Goal: Transaction & Acquisition: Download file/media

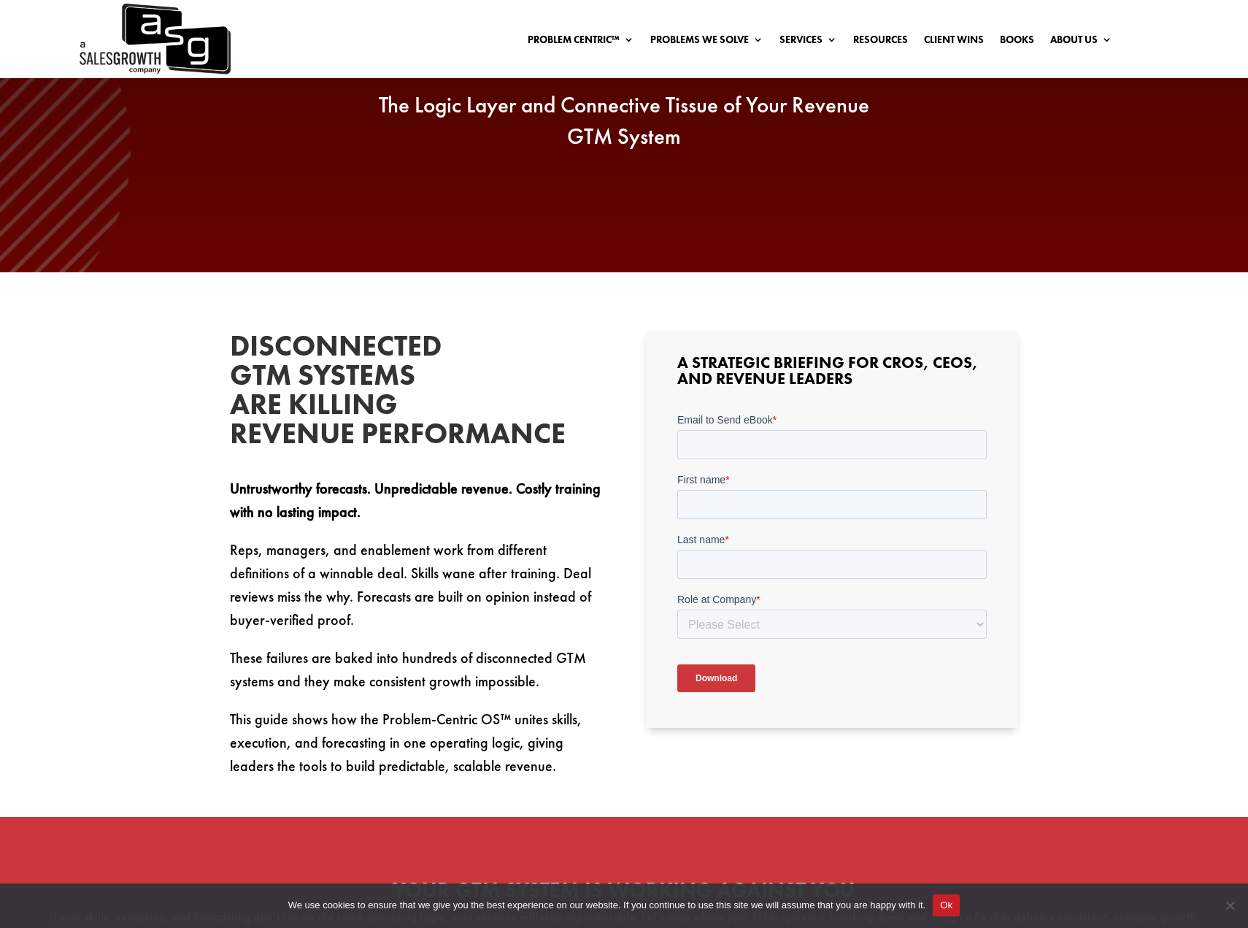
scroll to position [183, 0]
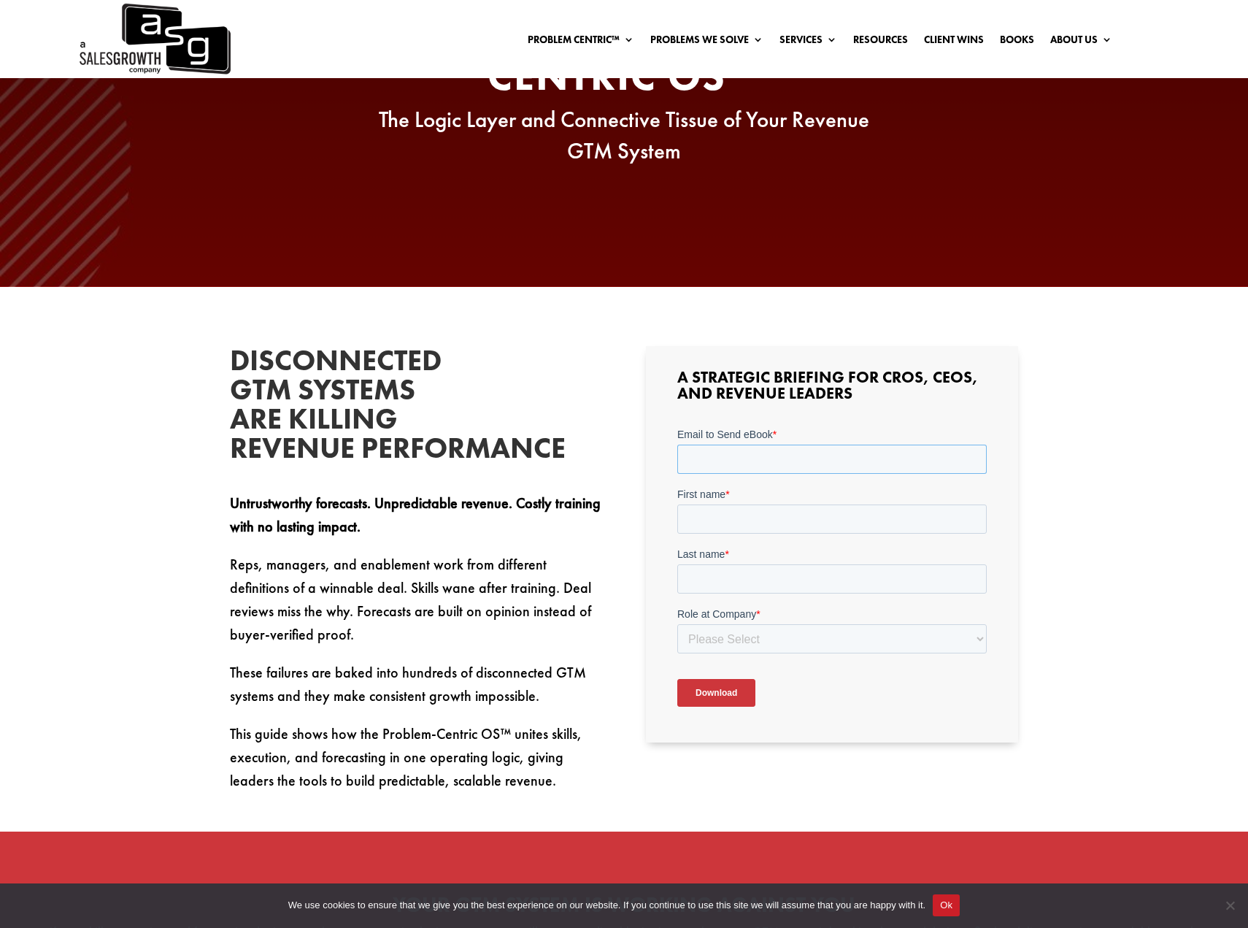
click at [746, 464] on input "Email to Send eBook *" at bounding box center [831, 458] width 309 height 29
type input "[EMAIL_ADDRESS][DOMAIN_NAME]"
click at [715, 508] on input "First name *" at bounding box center [831, 518] width 309 height 29
type input "JT"
click at [710, 577] on input "Last name *" at bounding box center [831, 577] width 309 height 29
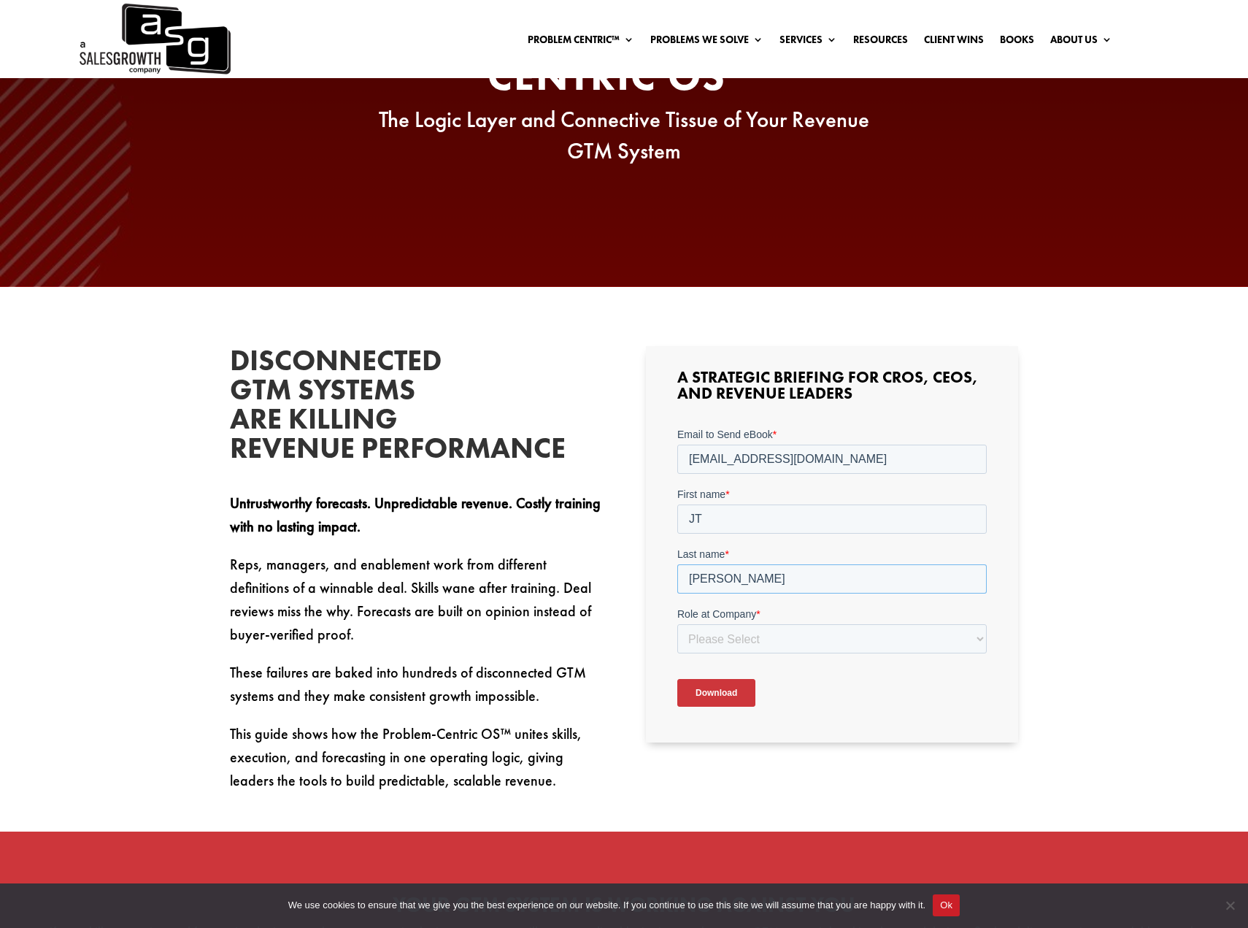
type input "[PERSON_NAME]"
click at [710, 639] on select "Please Select C-Level (CRO, CSO, etc) Senior Leadership (VP of Sales, VP of Ena…" at bounding box center [831, 637] width 309 height 29
select select "C-Level (CRO, CSO, etc)"
click at [677, 623] on select "Please Select C-Level (CRO, CSO, etc) Senior Leadership (VP of Sales, VP of Ena…" at bounding box center [831, 637] width 309 height 29
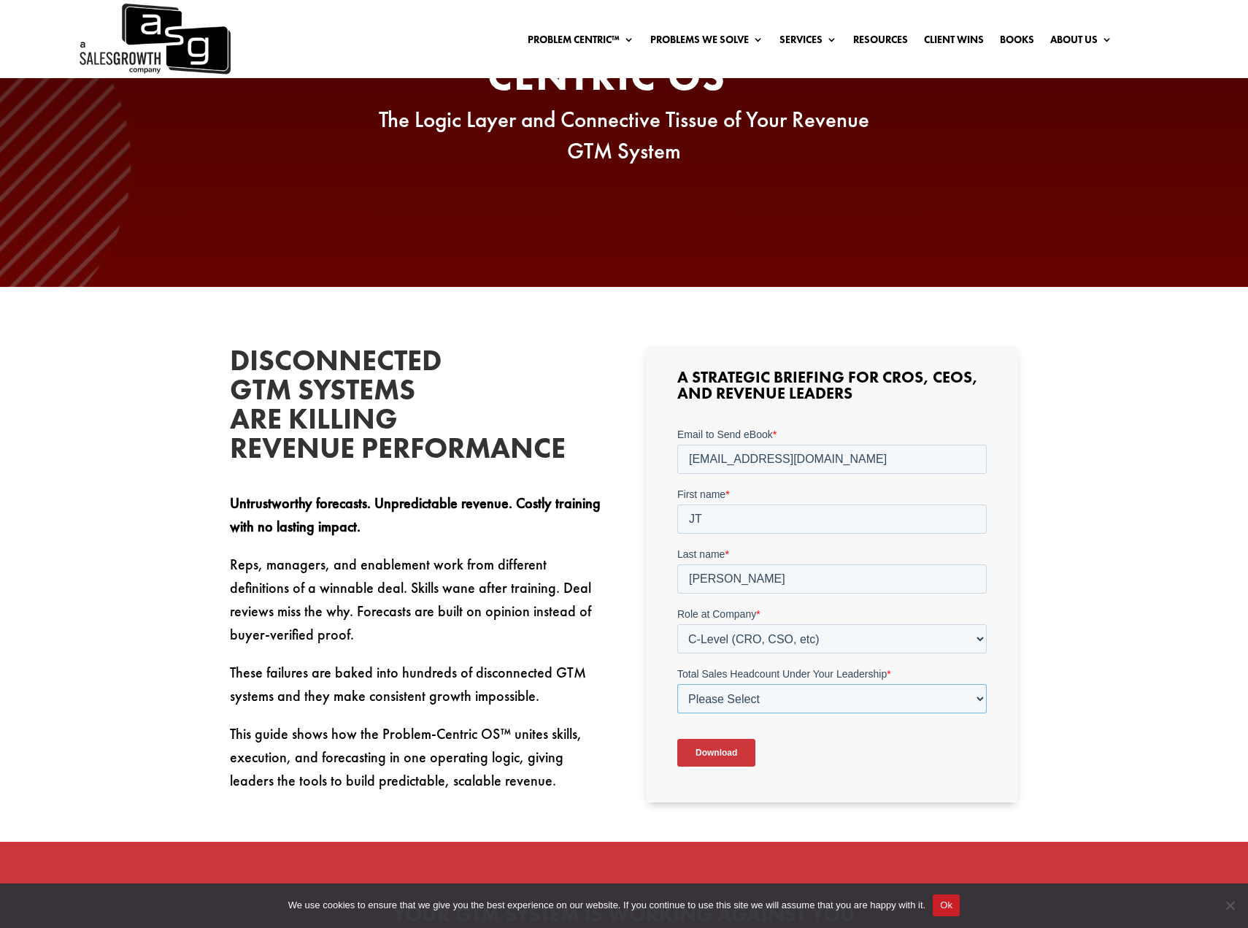
click at [835, 698] on select "Please Select Just Me 1-9 [PHONE_NUMBER] [PHONE_NUMBER]+" at bounding box center [831, 697] width 309 height 29
select select "Just Me"
click at [677, 683] on select "Please Select Just Me 1-9 [PHONE_NUMBER] [PHONE_NUMBER]+" at bounding box center [831, 697] width 309 height 29
click at [711, 747] on input "Download" at bounding box center [716, 752] width 78 height 28
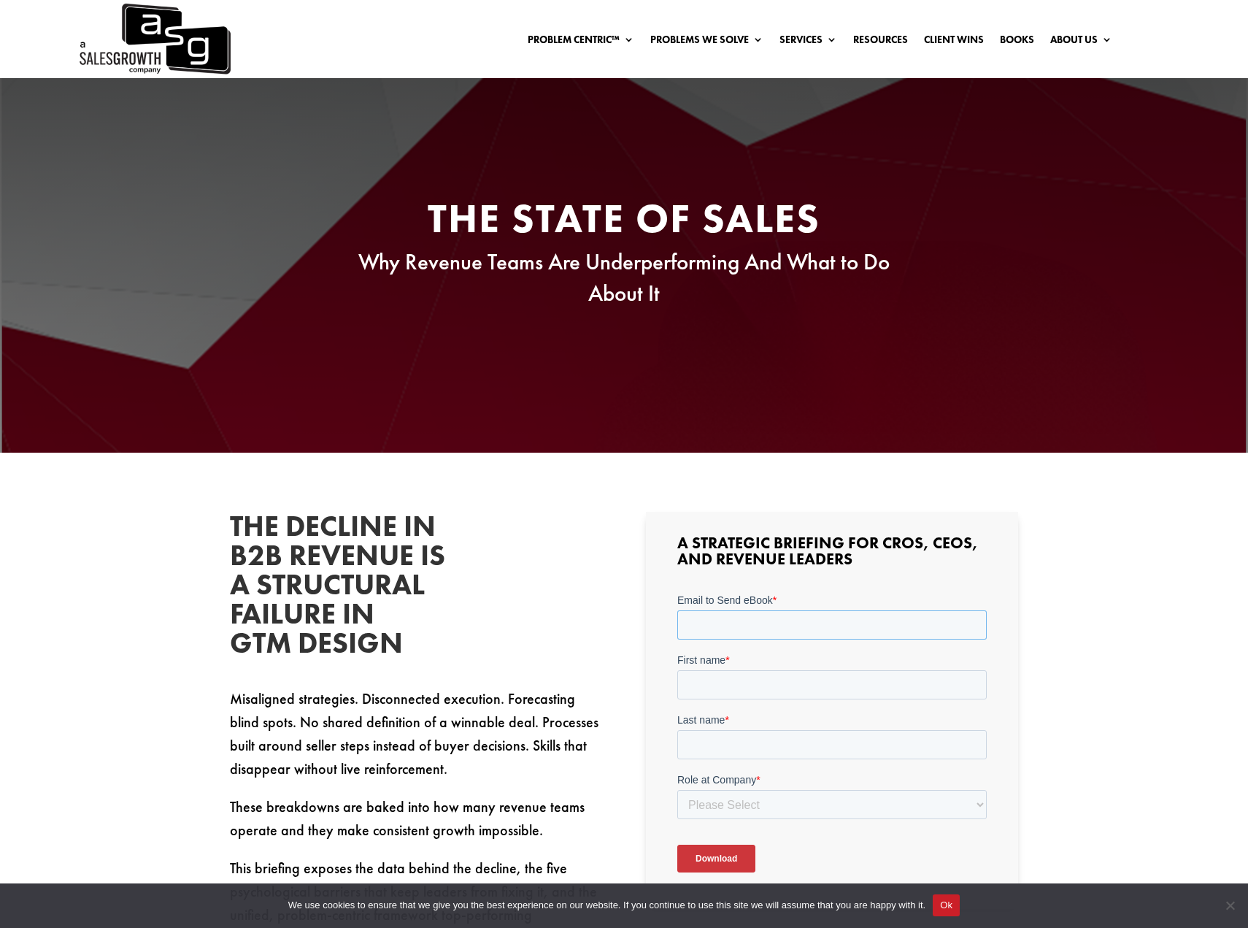
click at [744, 625] on input "Email to Send eBook *" at bounding box center [831, 624] width 309 height 29
type input "[EMAIL_ADDRESS][DOMAIN_NAME]"
click at [750, 693] on input "First name *" at bounding box center [831, 684] width 309 height 29
type input "JT"
click at [765, 747] on input "Last name *" at bounding box center [831, 744] width 309 height 29
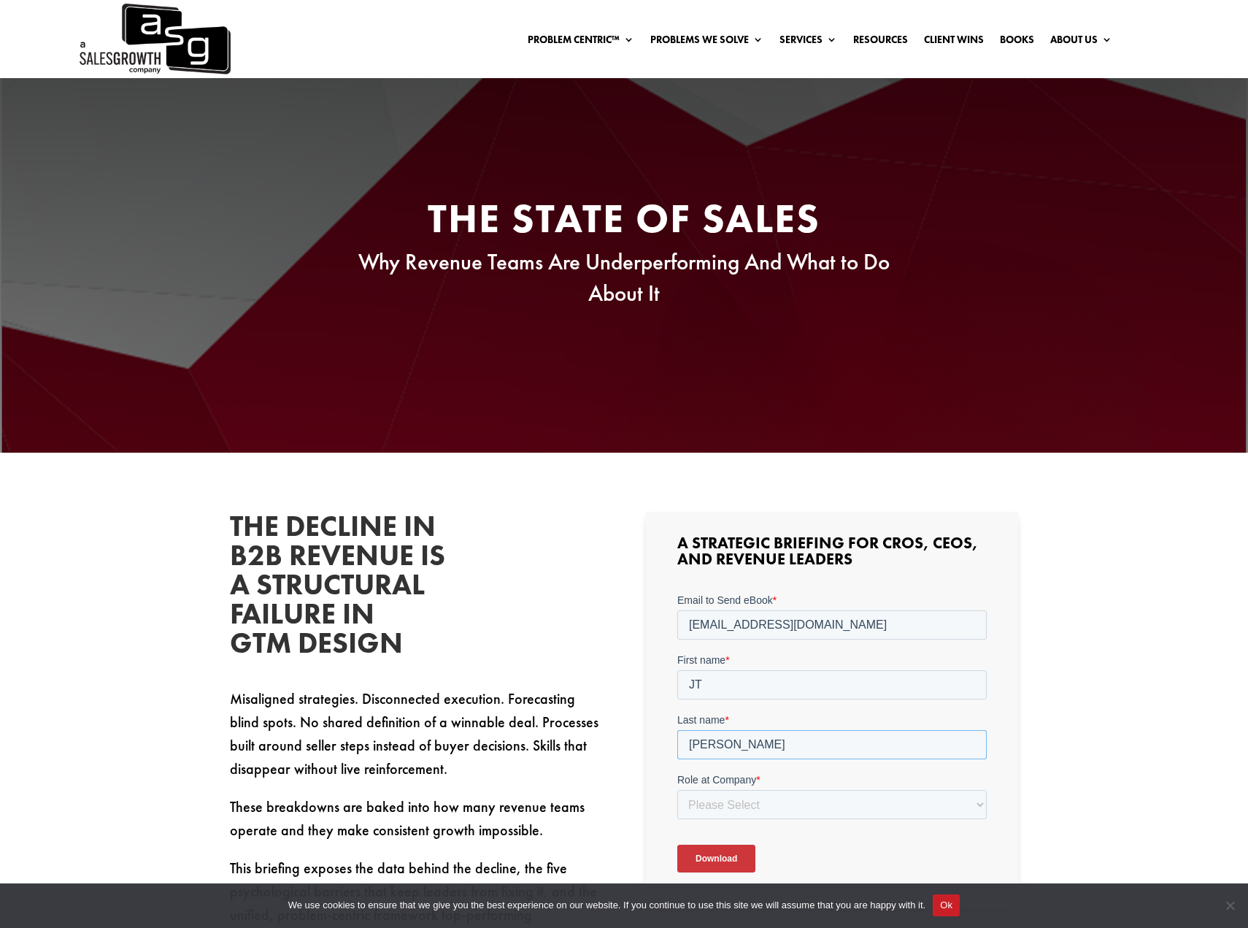
type input "[PERSON_NAME]"
click at [739, 802] on select "Please Select C-Level (CRO, CSO, etc) Senior Leadership (VP of Sales, VP of Ena…" at bounding box center [831, 804] width 309 height 29
select select "C-Level (CRO, CSO, etc)"
click at [677, 790] on select "Please Select C-Level (CRO, CSO, etc) Senior Leadership (VP of Sales, VP of Ena…" at bounding box center [831, 804] width 309 height 29
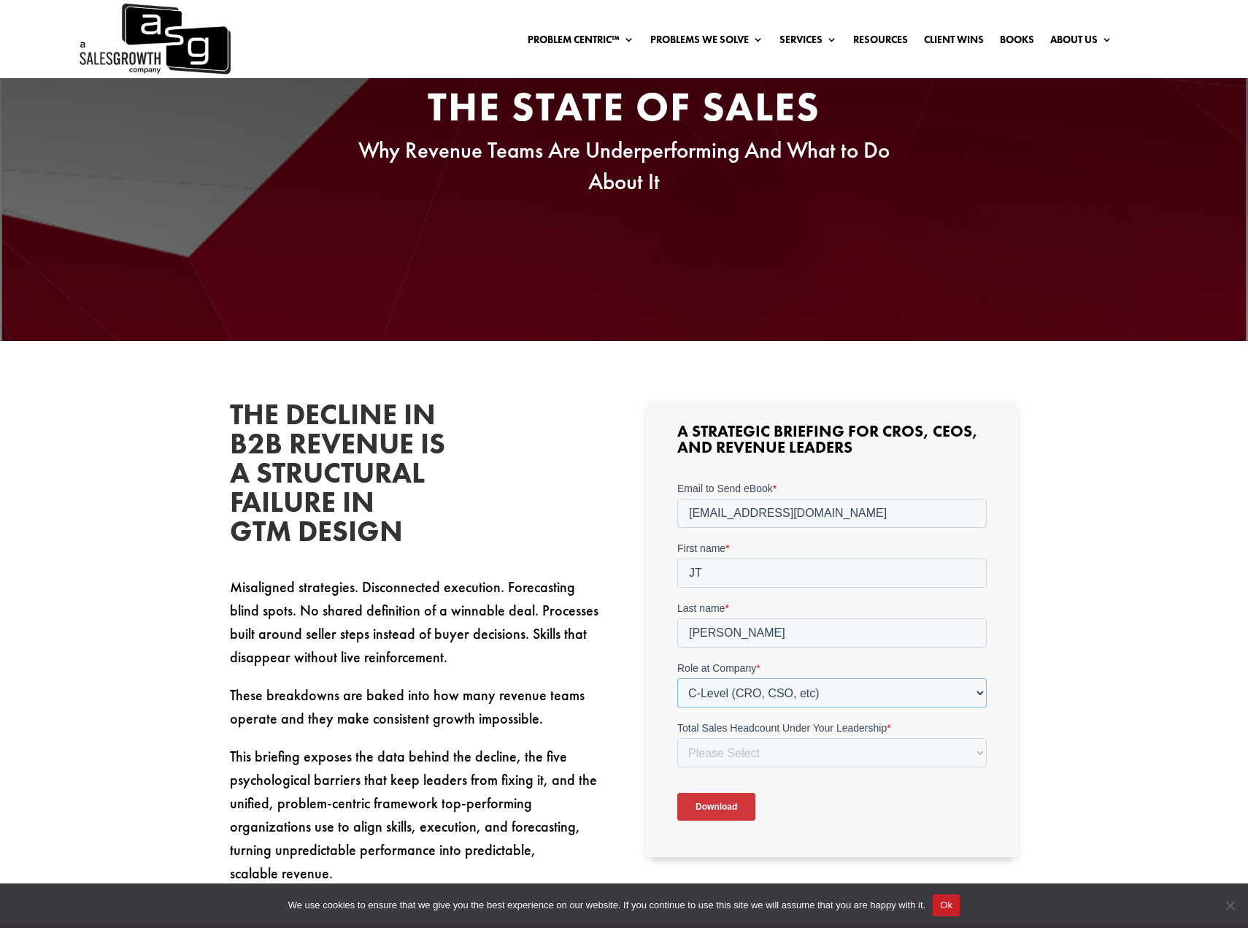
scroll to position [131, 0]
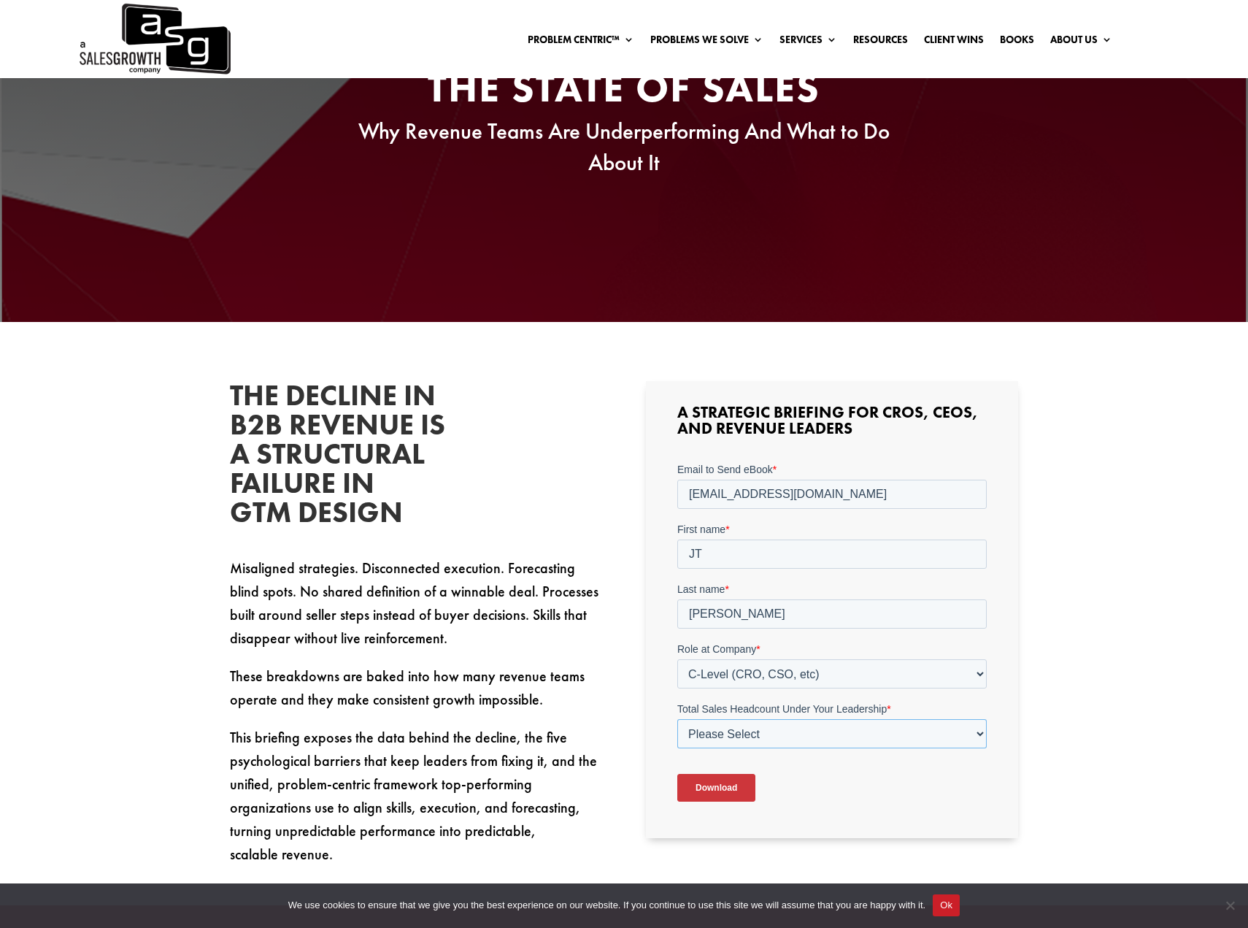
click at [833, 733] on select "Please Select Just Me 1-9 [PHONE_NUMBER] [PHONE_NUMBER]+" at bounding box center [831, 733] width 309 height 29
select select "Just Me"
click at [677, 719] on select "Please Select Just Me 1-9 [PHONE_NUMBER] [PHONE_NUMBER]+" at bounding box center [831, 733] width 309 height 29
click at [741, 793] on input "Download" at bounding box center [716, 788] width 78 height 28
